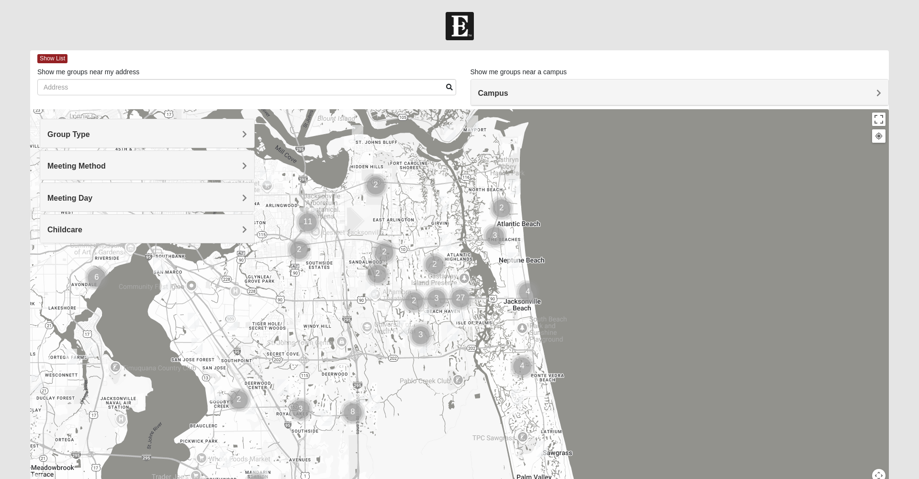
click at [527, 296] on img "Cluster of 4 groups" at bounding box center [528, 292] width 24 height 24
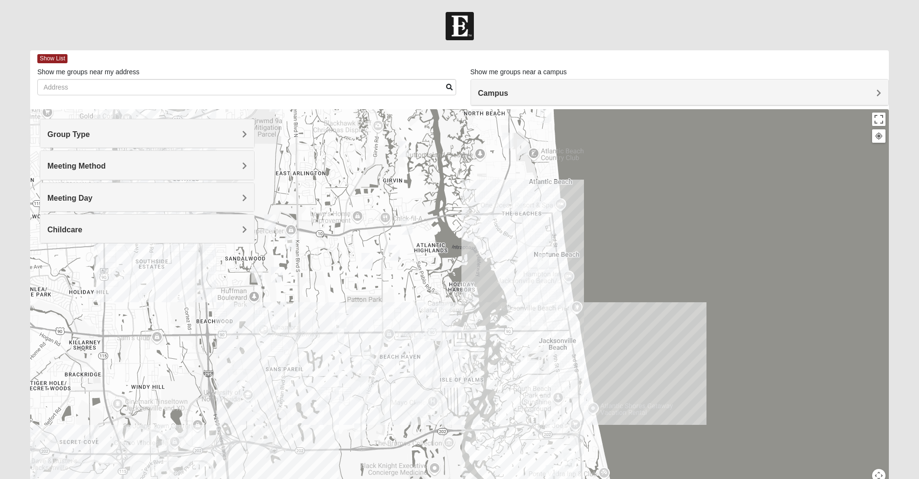
click at [563, 301] on img "Womens Clifton 32250" at bounding box center [561, 300] width 11 height 16
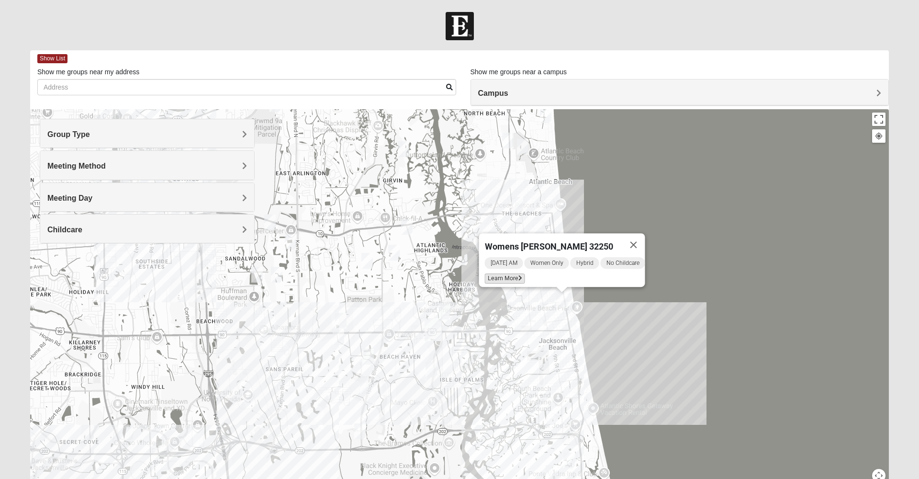
click at [500, 274] on span "Learn More" at bounding box center [505, 278] width 40 height 10
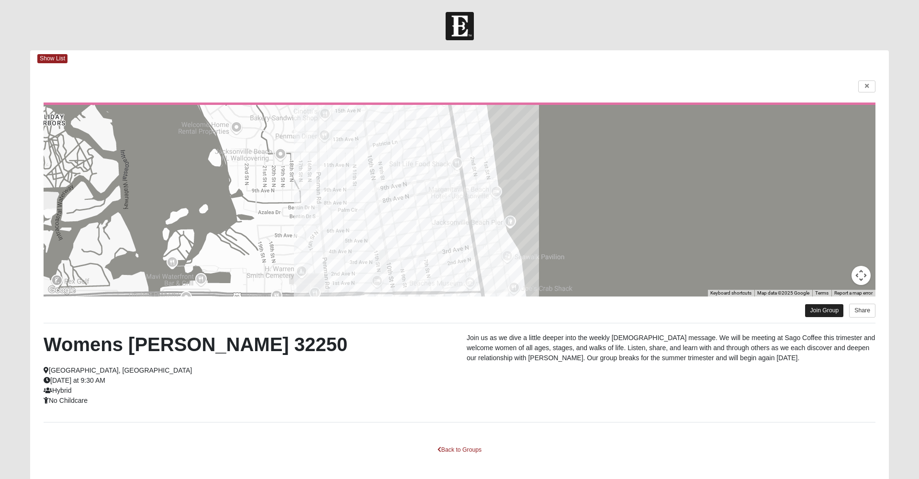
click at [808, 309] on link "Join Group" at bounding box center [824, 310] width 38 height 13
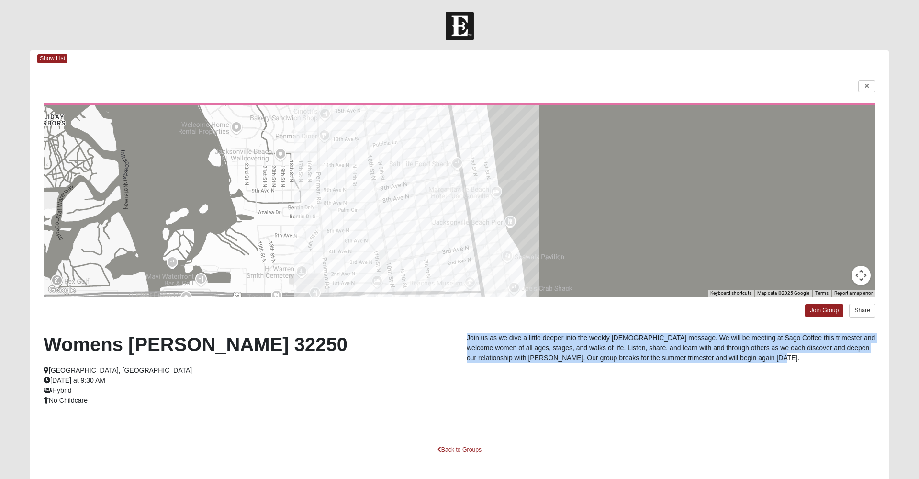
drag, startPoint x: 467, startPoint y: 336, endPoint x: 764, endPoint y: 365, distance: 299.1
click at [765, 366] on div "Join us as we dive a little deeper into the weekly sermon message. We will be m…" at bounding box center [670, 350] width 423 height 35
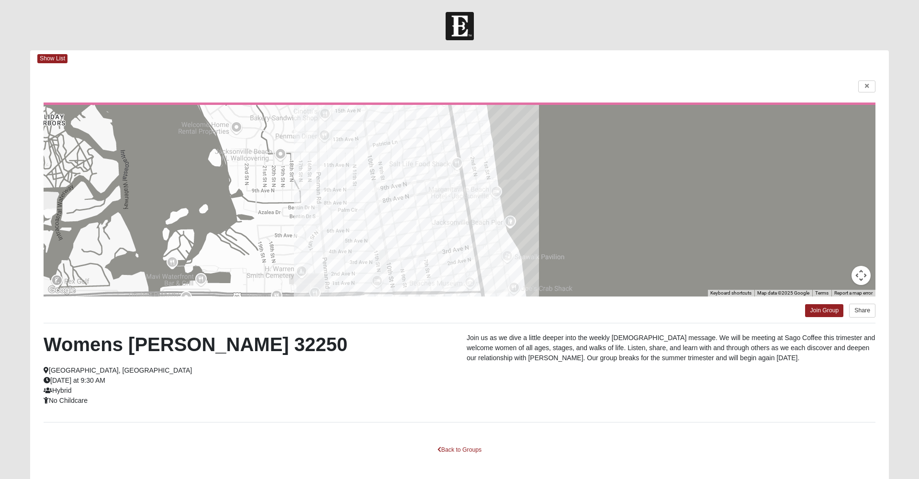
click at [456, 380] on div "Womens Clifton 32250 Jacksonville Beach, FL Wednesday at 9:30 AM Hybrid No Chil…" at bounding box center [247, 369] width 423 height 73
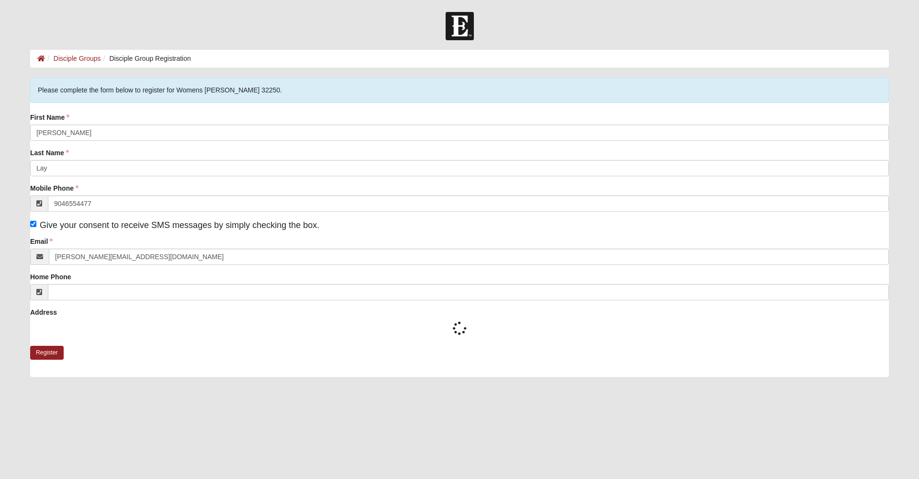
type input "(904) 655-4477"
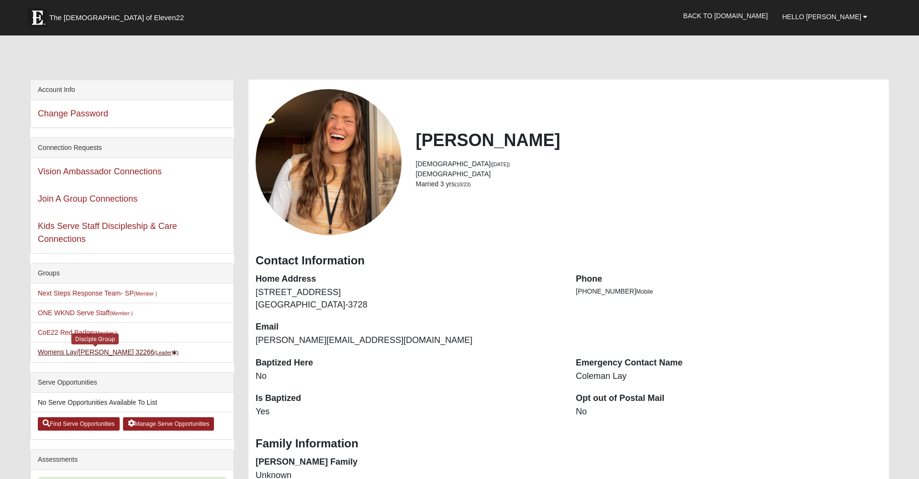
click at [58, 352] on link "Womens Lay/Parsons 32266 (Leader )" at bounding box center [108, 352] width 141 height 8
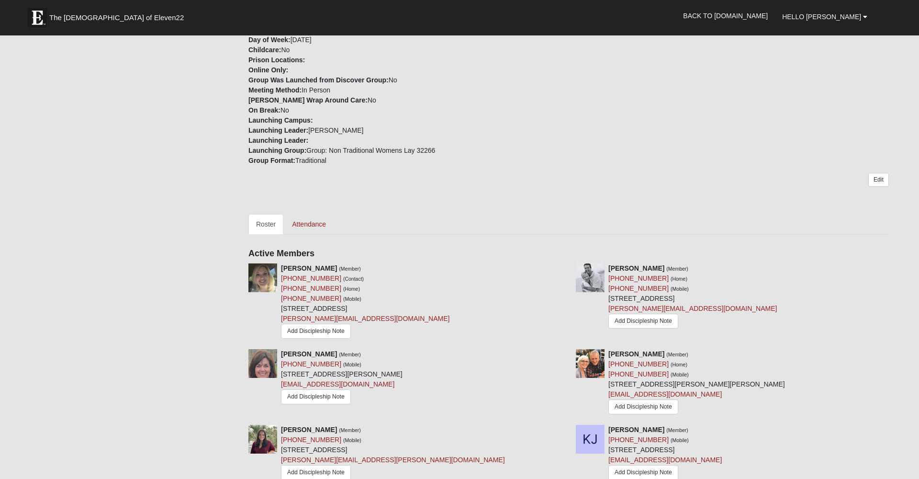
scroll to position [255, 0]
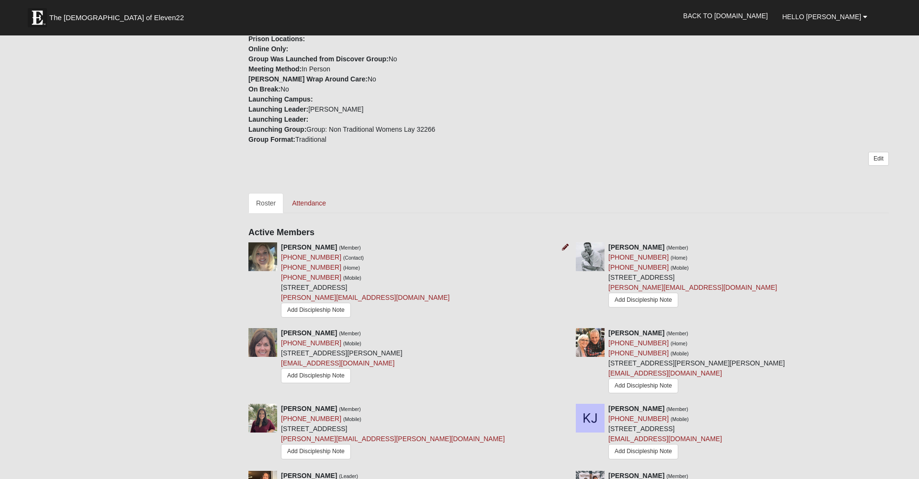
click at [566, 247] on icon at bounding box center [565, 247] width 7 height 7
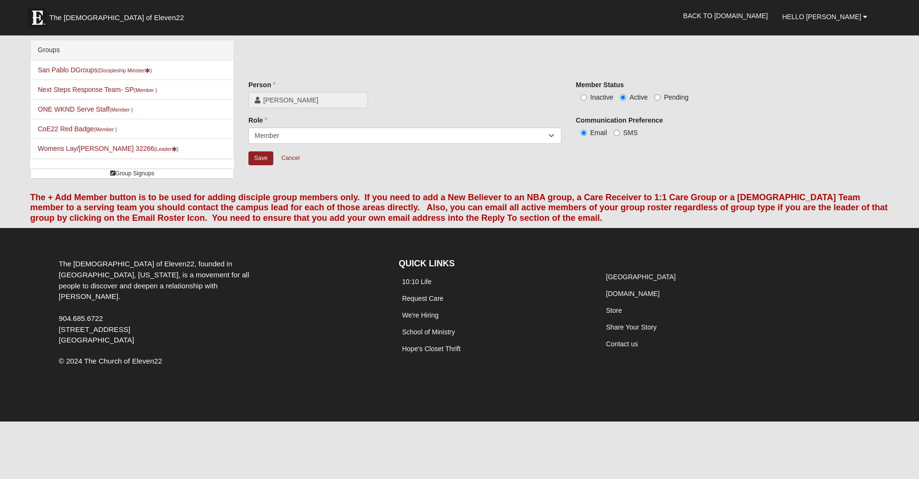
click at [595, 97] on span "Inactive" at bounding box center [601, 97] width 23 height 8
click at [587, 97] on input "Inactive" at bounding box center [583, 97] width 6 height 6
radio input "true"
click at [265, 156] on input "Save" at bounding box center [260, 158] width 25 height 14
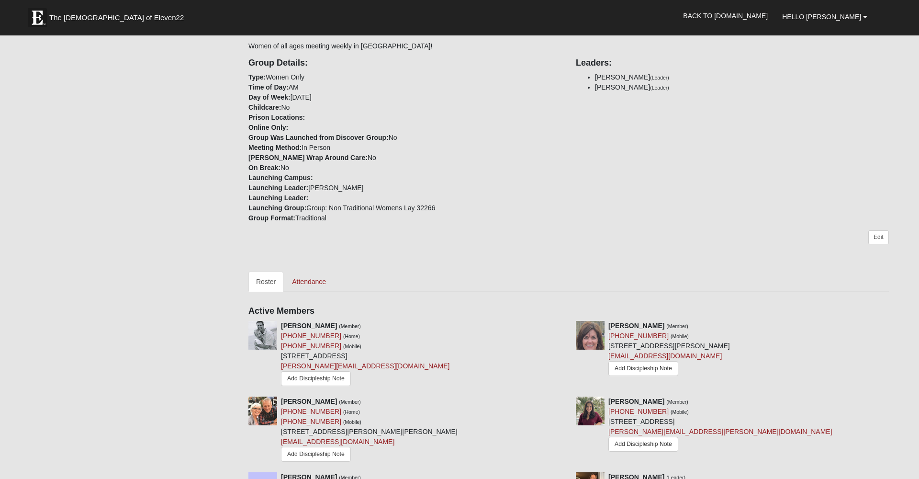
scroll to position [134, 0]
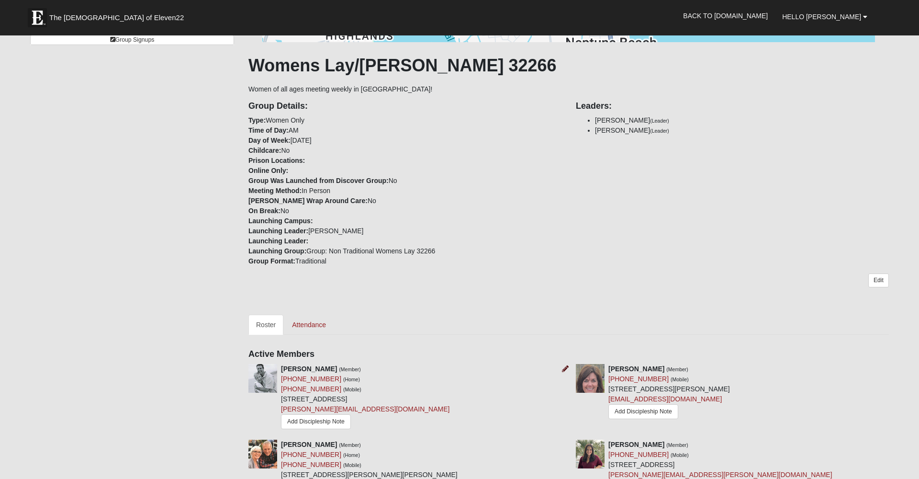
click at [564, 368] on icon at bounding box center [565, 368] width 7 height 7
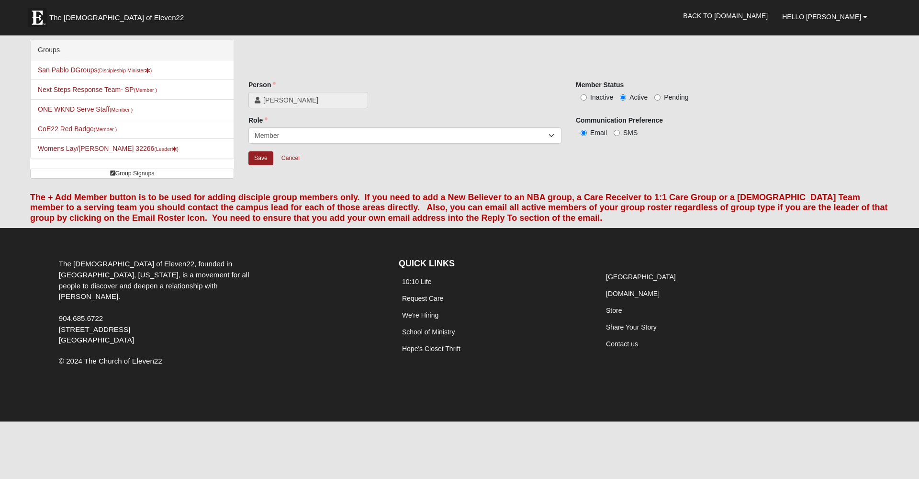
click at [666, 95] on span "Pending" at bounding box center [676, 97] width 24 height 8
click at [660, 95] on input "Pending" at bounding box center [657, 97] width 6 height 6
radio input "true"
click at [258, 163] on input "Save" at bounding box center [260, 158] width 25 height 14
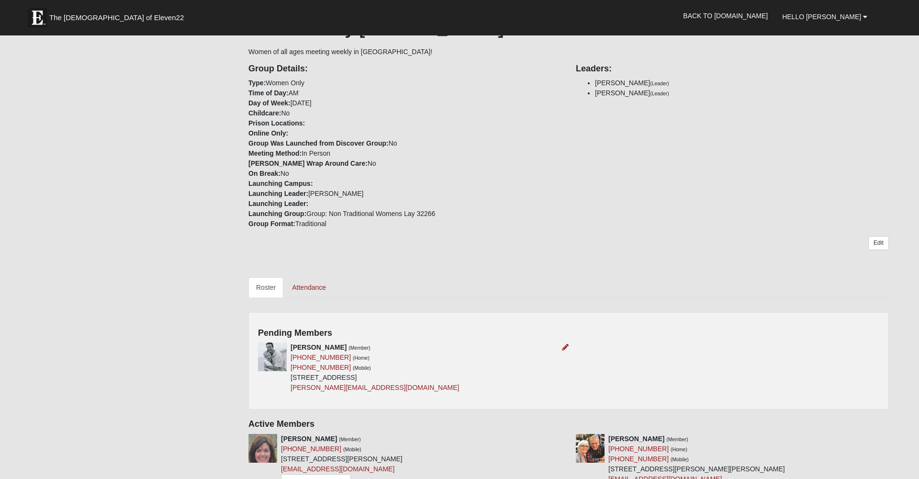
scroll to position [170, 0]
click at [568, 346] on icon at bounding box center [565, 347] width 7 height 7
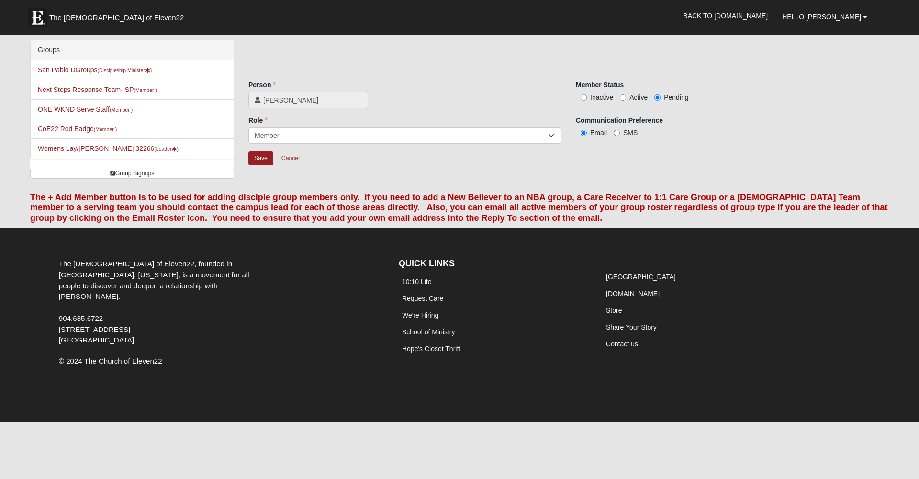
click at [626, 98] on label "Active" at bounding box center [634, 97] width 28 height 10
click at [626, 98] on input "Active" at bounding box center [623, 97] width 6 height 6
radio input "true"
click at [261, 156] on input "Save" at bounding box center [260, 158] width 25 height 14
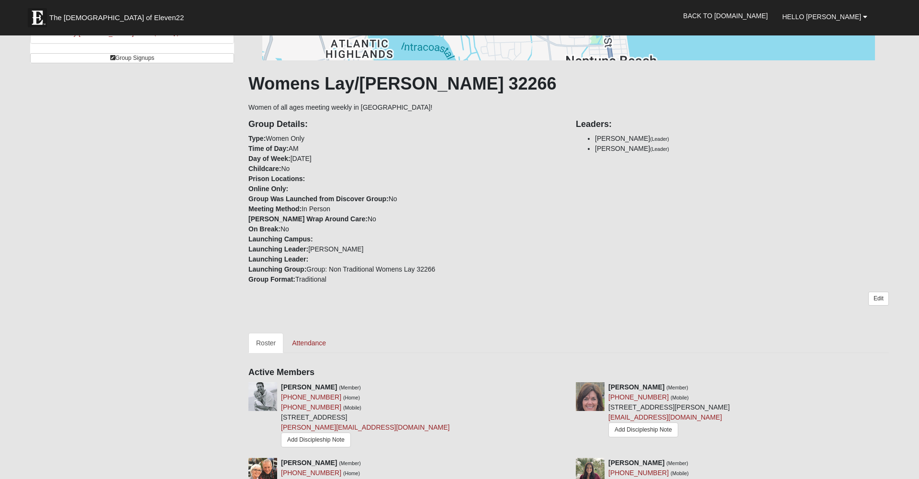
scroll to position [114, 0]
click at [311, 350] on link "Attendance" at bounding box center [308, 344] width 49 height 20
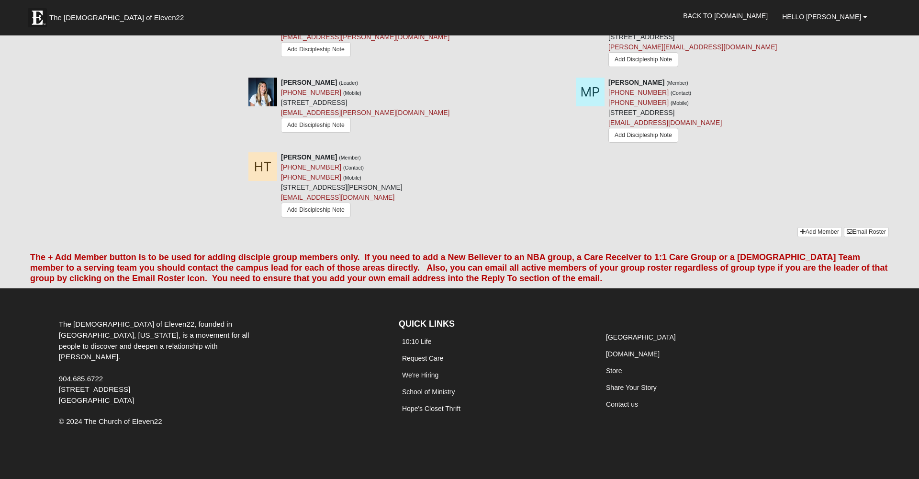
scroll to position [712, 0]
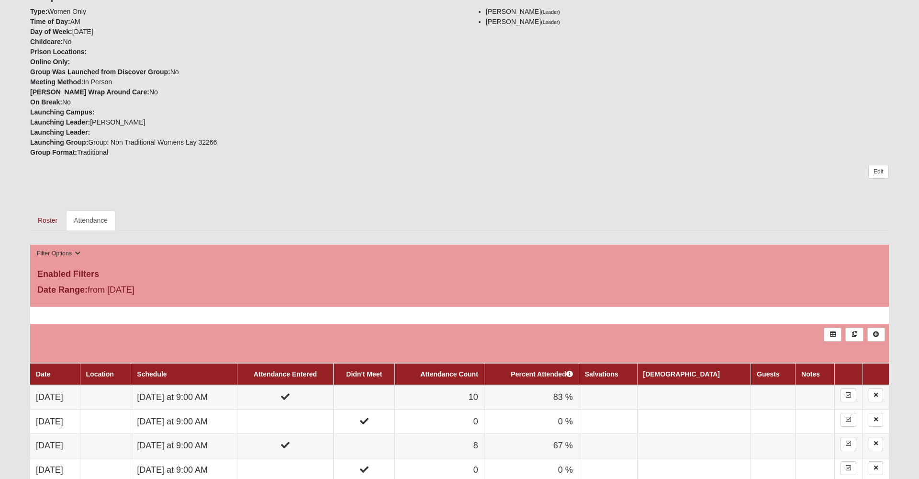
scroll to position [250, 0]
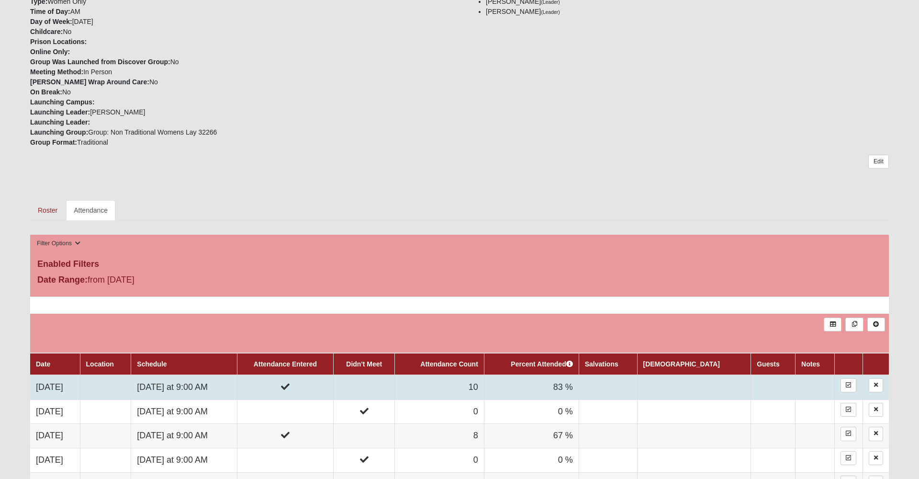
click at [218, 391] on td "Thursday at 9:00 AM" at bounding box center [184, 387] width 106 height 24
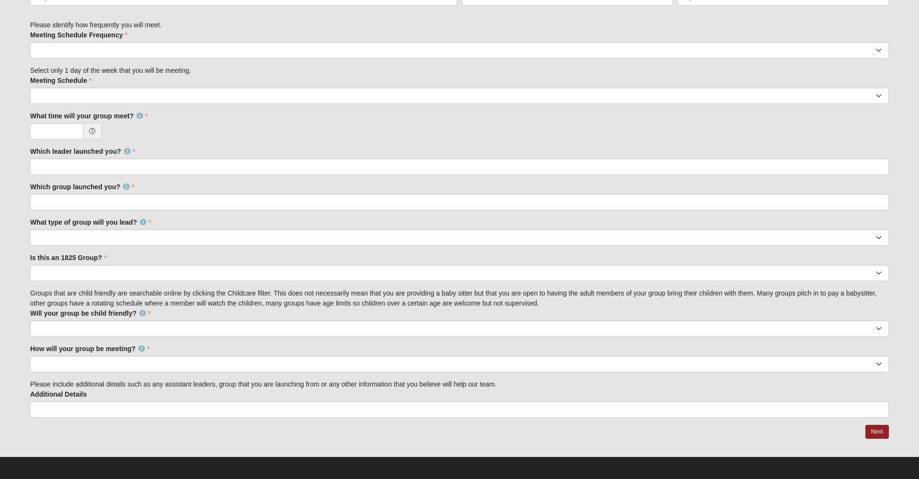
scroll to position [617, 0]
drag, startPoint x: 196, startPoint y: 246, endPoint x: 511, endPoint y: 8, distance: 394.6
